Goal: Information Seeking & Learning: Learn about a topic

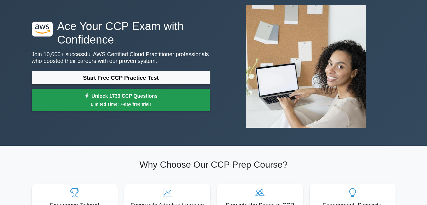
scroll to position [33, 0]
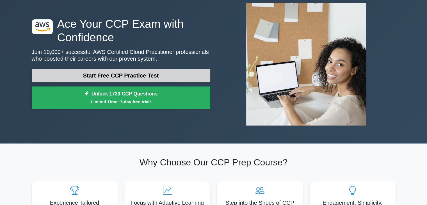
click at [130, 78] on link "Start Free CCP Practice Test" at bounding box center [121, 75] width 179 height 13
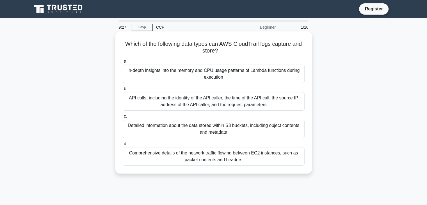
click at [239, 130] on div "Detailed information about the data stored within S3 buckets, including object …" at bounding box center [214, 129] width 182 height 19
click at [123, 118] on input "c. Detailed information about the data stored within S3 buckets, including obje…" at bounding box center [123, 117] width 0 height 4
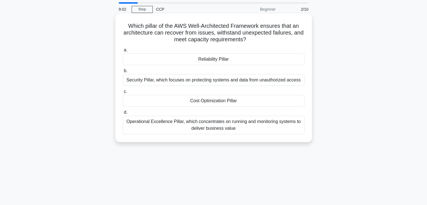
scroll to position [21, 0]
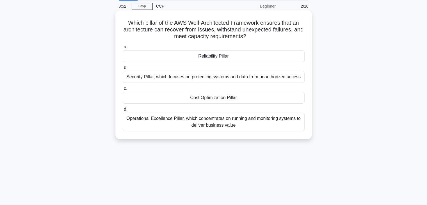
click at [224, 122] on div "Operational Excellence Pillar, which concentrates on running and monitoring sys…" at bounding box center [214, 122] width 182 height 19
click at [123, 111] on input "d. Operational Excellence Pillar, which concentrates on running and monitoring …" at bounding box center [123, 110] width 0 height 4
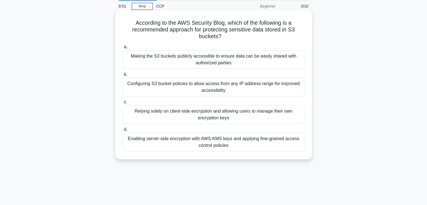
scroll to position [0, 0]
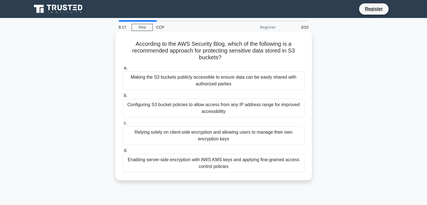
click at [227, 165] on div "Enabling server-side encryption with AWS KMS keys and applying fine-grained acc…" at bounding box center [214, 163] width 182 height 19
click at [123, 153] on input "d. Enabling server-side encryption with AWS KMS keys and applying fine-grained …" at bounding box center [123, 151] width 0 height 4
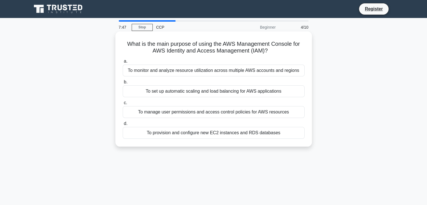
click at [265, 112] on div "To manage user permissions and access control policies for AWS resources" at bounding box center [214, 112] width 182 height 12
click at [123, 105] on input "c. To manage user permissions and access control policies for AWS resources" at bounding box center [123, 103] width 0 height 4
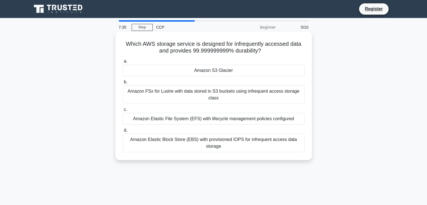
click at [194, 45] on h5 "Which AWS storage service is designed for infrequently accessed data and provid…" at bounding box center [213, 47] width 183 height 14
click at [219, 65] on div "Amazon S3 Glacier" at bounding box center [214, 71] width 182 height 12
click at [123, 63] on input "a. Amazon S3 Glacier" at bounding box center [123, 62] width 0 height 4
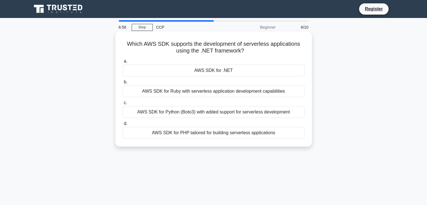
click at [224, 72] on div "AWS SDK for .NET" at bounding box center [214, 71] width 182 height 12
click at [123, 63] on input "a. AWS SDK for .NET" at bounding box center [123, 62] width 0 height 4
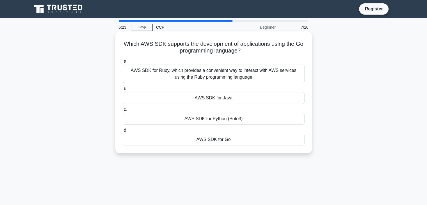
click at [214, 139] on div "AWS SDK for Go" at bounding box center [214, 140] width 182 height 12
click at [123, 132] on input "d. AWS SDK for Go" at bounding box center [123, 131] width 0 height 4
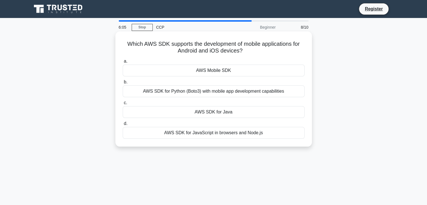
click at [225, 74] on div "AWS Mobile SDK" at bounding box center [214, 71] width 182 height 12
click at [123, 63] on input "a. AWS Mobile SDK" at bounding box center [123, 62] width 0 height 4
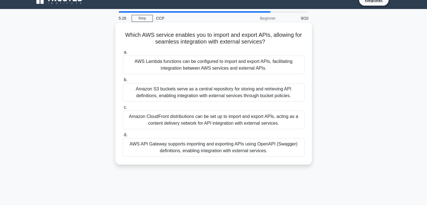
scroll to position [9, 0]
click at [183, 114] on div "Amazon CloudFront distributions can be set up to import and export APIs, acting…" at bounding box center [214, 120] width 182 height 19
click at [123, 109] on input "c. Amazon CloudFront distributions can be set up to import and export APIs, act…" at bounding box center [123, 108] width 0 height 4
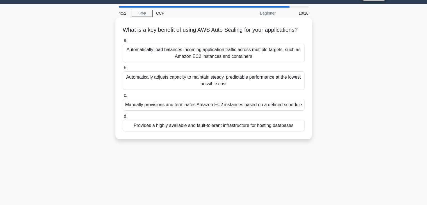
scroll to position [15, 0]
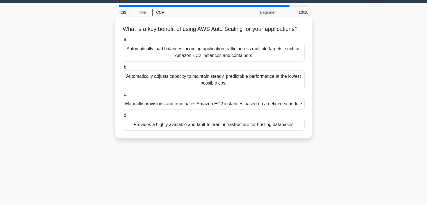
click at [269, 88] on div "Automatically adjusts capacity to maintain steady, predictable performance at t…" at bounding box center [214, 80] width 182 height 19
click at [123, 69] on input "b. Automatically adjusts capacity to maintain steady, predictable performance a…" at bounding box center [123, 67] width 0 height 4
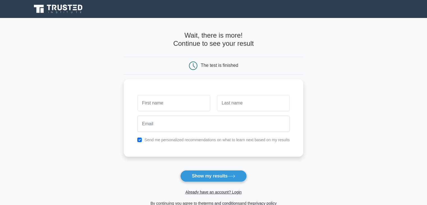
scroll to position [13, 0]
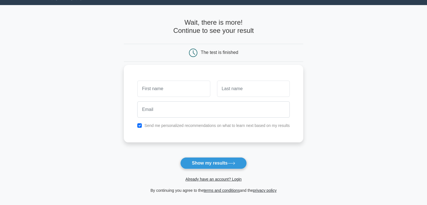
click at [200, 94] on input "text" at bounding box center [173, 89] width 73 height 16
type input "Atharva Ananta Nerkar"
click at [228, 88] on input "text" at bounding box center [253, 89] width 73 height 16
type input "Nerkar"
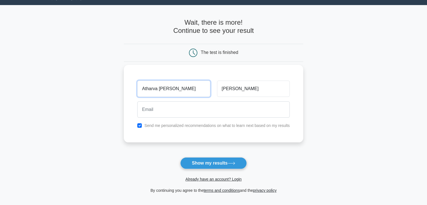
click at [184, 93] on input "Atharva Ananta Nerkar" at bounding box center [173, 89] width 73 height 16
drag, startPoint x: 184, startPoint y: 93, endPoint x: 170, endPoint y: 95, distance: 14.2
click at [170, 95] on input "Atharva Ananta Nerkar" at bounding box center [173, 89] width 73 height 16
type input "Atharva"
drag, startPoint x: 164, startPoint y: 117, endPoint x: 163, endPoint y: 110, distance: 7.4
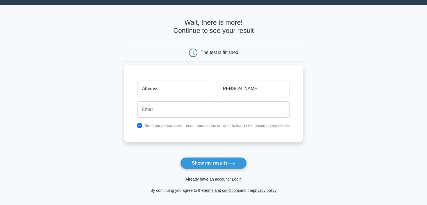
click at [163, 110] on div at bounding box center [213, 109] width 159 height 21
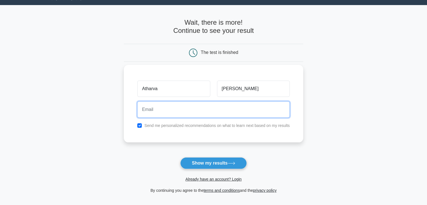
click at [163, 110] on input "email" at bounding box center [213, 109] width 153 height 16
type input "nerkaratharva9@gmail.com"
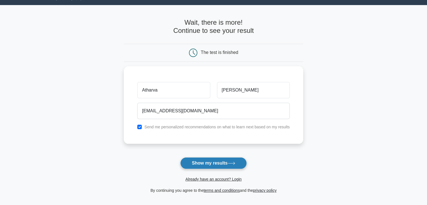
click at [202, 161] on button "Show my results" at bounding box center [213, 163] width 66 height 12
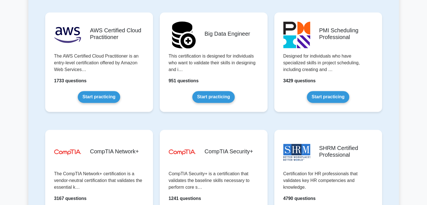
scroll to position [964, 0]
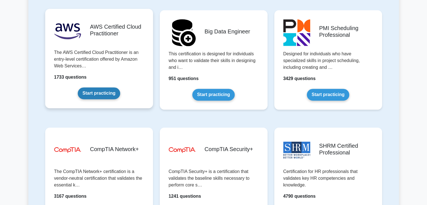
click at [110, 94] on link "Start practicing" at bounding box center [99, 93] width 42 height 12
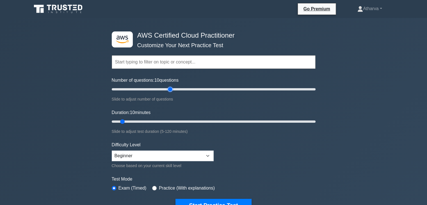
click at [171, 88] on input "Number of questions: 10 questions" at bounding box center [214, 89] width 204 height 7
click at [171, 88] on input "Number of questions: 60 questions" at bounding box center [214, 89] width 204 height 7
drag, startPoint x: 171, startPoint y: 88, endPoint x: 317, endPoint y: 87, distance: 145.6
type input "200"
click at [316, 87] on input "Number of questions: 200 questions" at bounding box center [214, 89] width 204 height 7
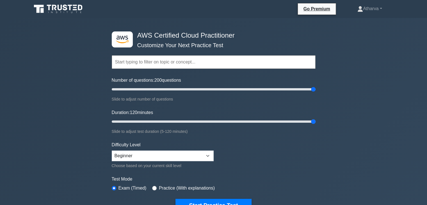
drag, startPoint x: 126, startPoint y: 121, endPoint x: 334, endPoint y: 118, distance: 208.0
type input "120"
click at [316, 118] on input "Duration: 120 minutes" at bounding box center [214, 121] width 204 height 7
click at [178, 157] on select "Beginner Intermediate Expert" at bounding box center [163, 156] width 102 height 11
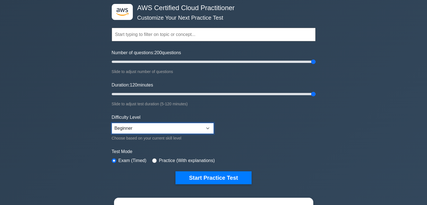
scroll to position [28, 0]
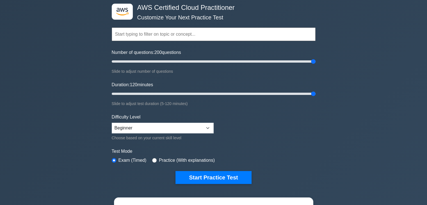
click at [167, 160] on label "Practice (With explanations)" at bounding box center [187, 160] width 56 height 7
click at [153, 158] on input "radio" at bounding box center [154, 160] width 4 height 4
radio input "true"
click at [149, 61] on input "Number of questions: 40 questions" at bounding box center [214, 61] width 204 height 7
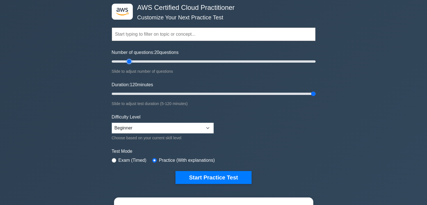
drag, startPoint x: 149, startPoint y: 61, endPoint x: 129, endPoint y: 61, distance: 20.2
type input "20"
click at [129, 61] on input "Number of questions: 20 questions" at bounding box center [214, 61] width 204 height 7
click at [133, 93] on input "Duration: 15 minutes" at bounding box center [214, 93] width 204 height 7
drag, startPoint x: 133, startPoint y: 93, endPoint x: 137, endPoint y: 92, distance: 4.1
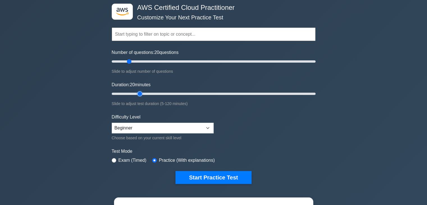
click at [137, 92] on input "Duration: 20 minutes" at bounding box center [214, 93] width 204 height 7
type input "30"
click at [156, 93] on input "Duration: 30 minutes" at bounding box center [214, 93] width 204 height 7
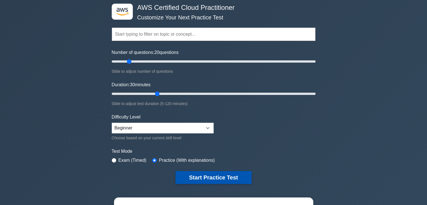
click at [181, 172] on button "Start Practice Test" at bounding box center [214, 177] width 76 height 13
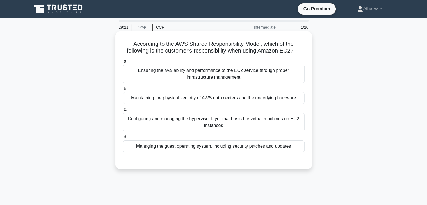
scroll to position [9, 0]
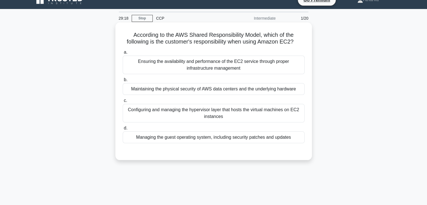
click at [253, 116] on div "Configuring and managing the hypervisor layer that hosts the virtual machines o…" at bounding box center [214, 113] width 182 height 19
click at [123, 103] on input "c. Configuring and managing the hypervisor layer that hosts the virtual machine…" at bounding box center [123, 101] width 0 height 4
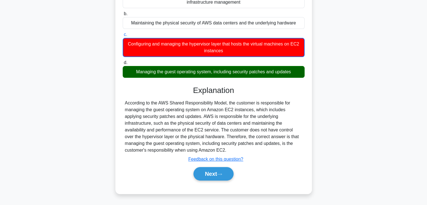
scroll to position [0, 0]
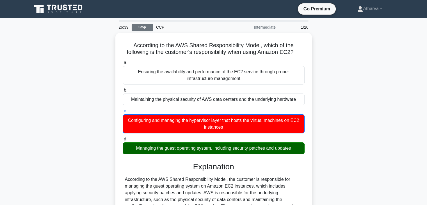
click at [144, 28] on link "Stop" at bounding box center [142, 27] width 21 height 7
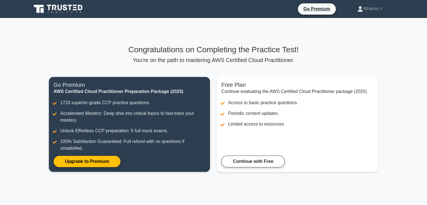
click at [339, 73] on div "Congratulations on Completing the Practice Test! You're on the path to masterin…" at bounding box center [214, 112] width 336 height 134
